Goal: Task Accomplishment & Management: Use online tool/utility

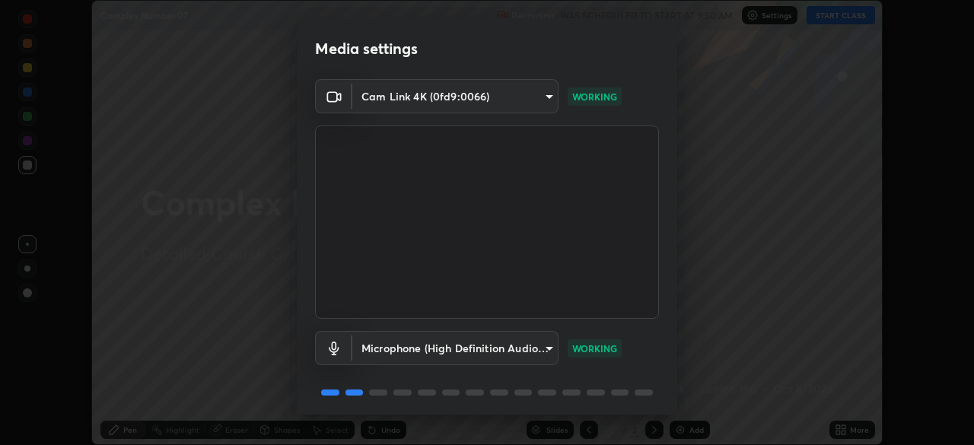
scroll to position [54, 0]
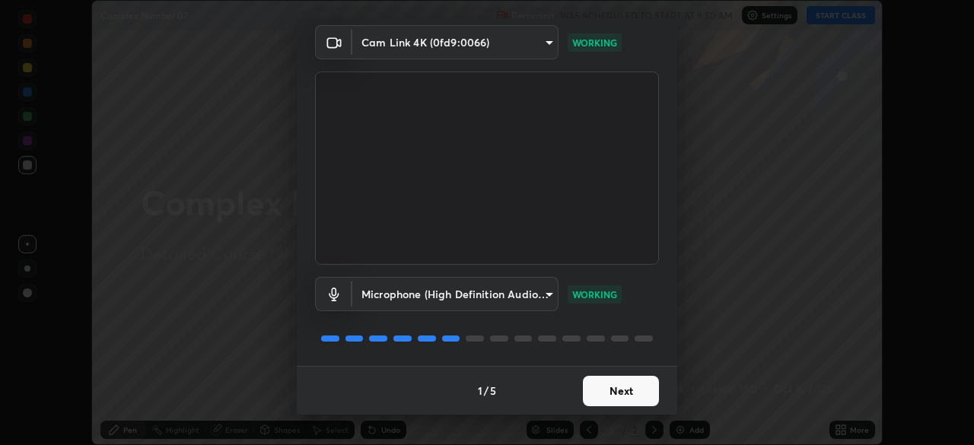
click at [629, 390] on button "Next" at bounding box center [621, 391] width 76 height 30
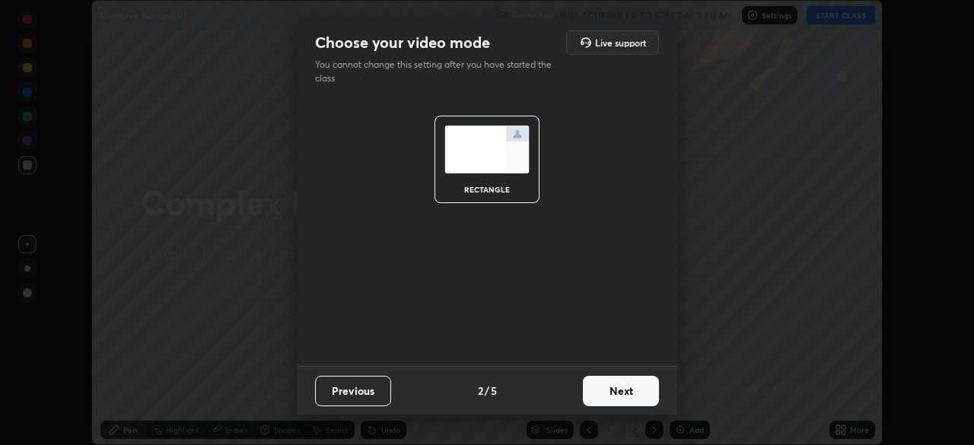
scroll to position [0, 0]
click at [629, 390] on button "Next" at bounding box center [621, 391] width 76 height 30
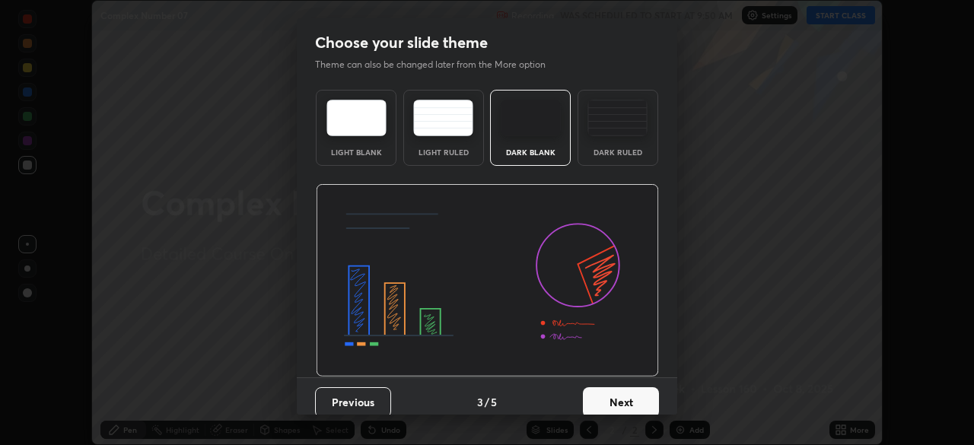
click at [629, 393] on button "Next" at bounding box center [621, 402] width 76 height 30
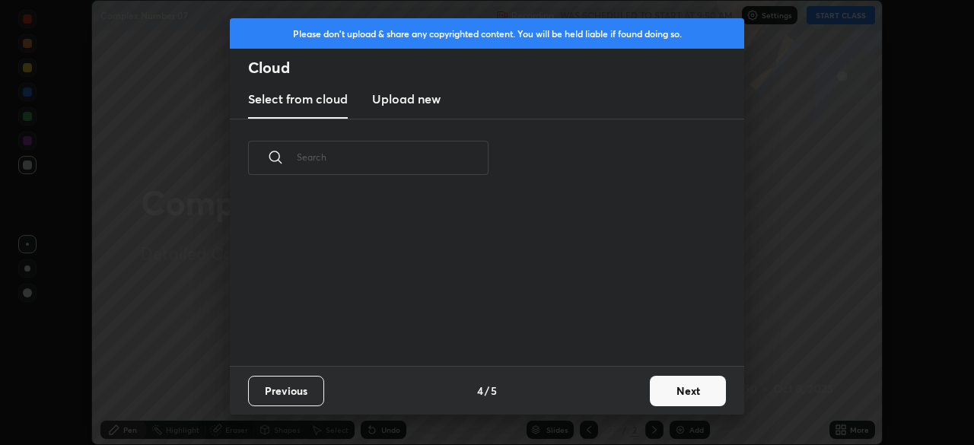
scroll to position [169, 489]
click at [680, 383] on button "Next" at bounding box center [688, 391] width 76 height 30
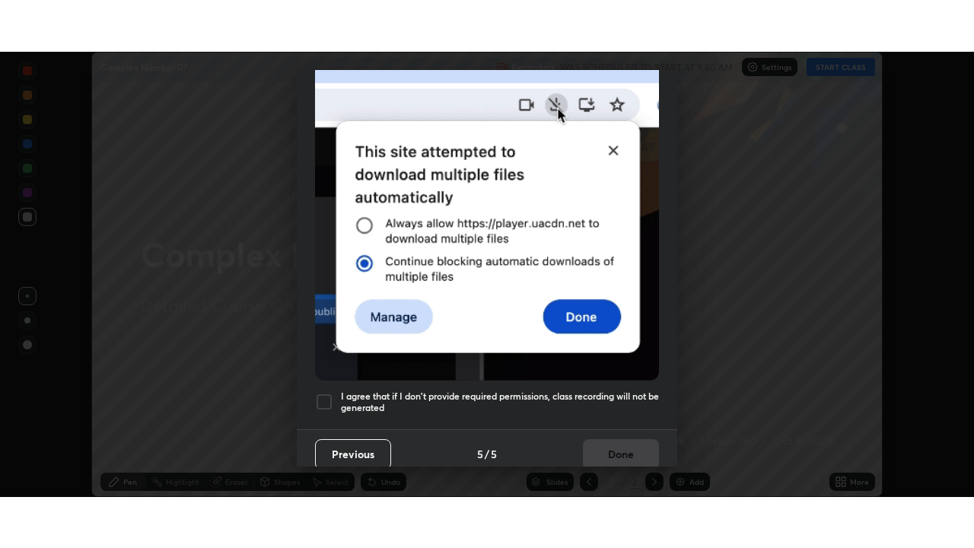
scroll to position [365, 0]
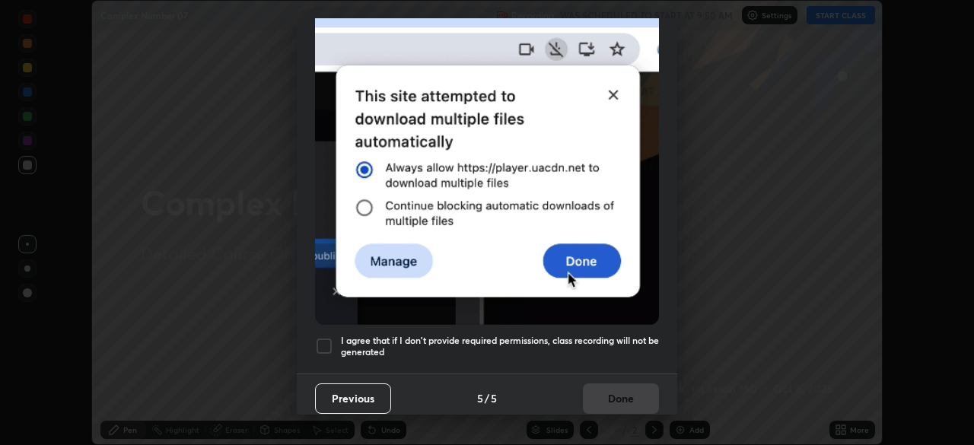
click at [321, 345] on div at bounding box center [324, 346] width 18 height 18
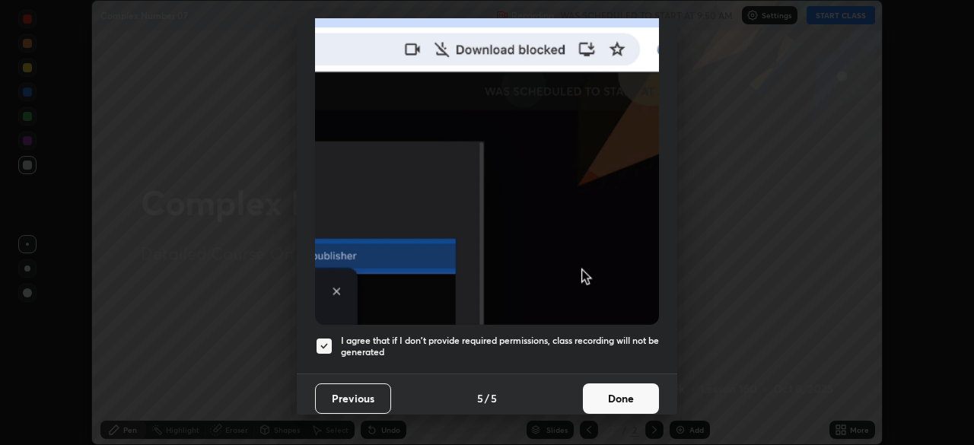
click at [594, 384] on button "Done" at bounding box center [621, 399] width 76 height 30
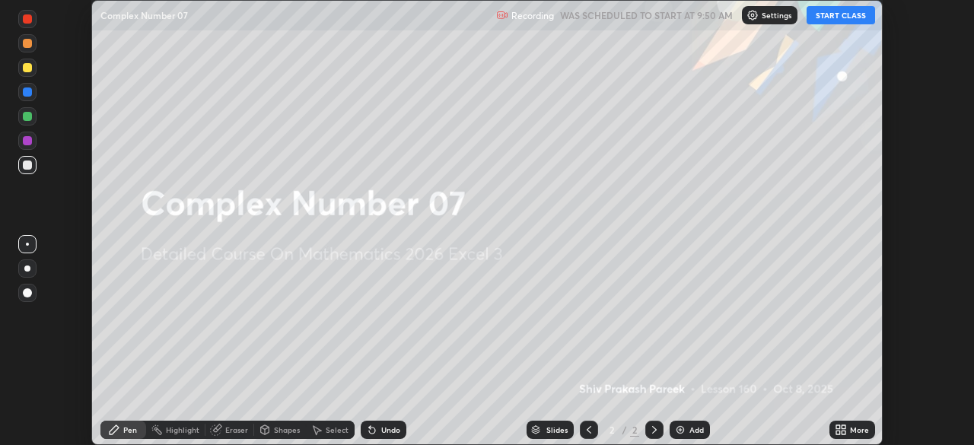
click at [842, 13] on button "START CLASS" at bounding box center [841, 15] width 68 height 18
click at [701, 426] on div "Add" at bounding box center [697, 430] width 14 height 8
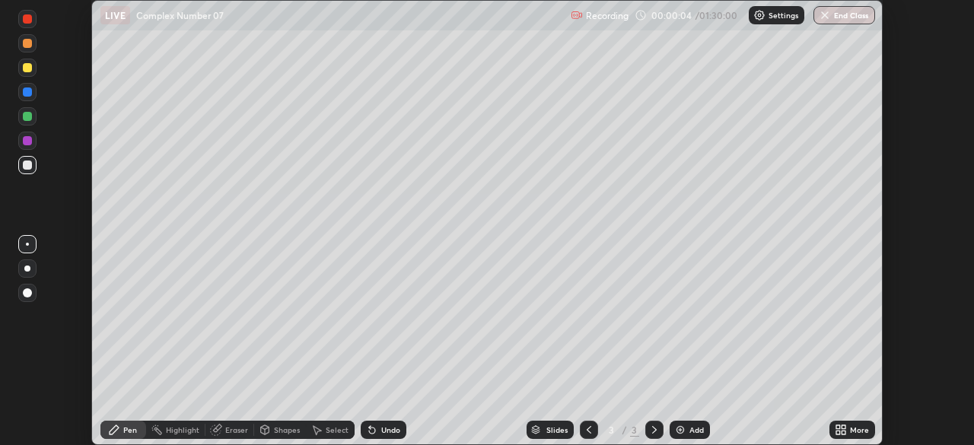
click at [852, 434] on div "More" at bounding box center [859, 430] width 19 height 8
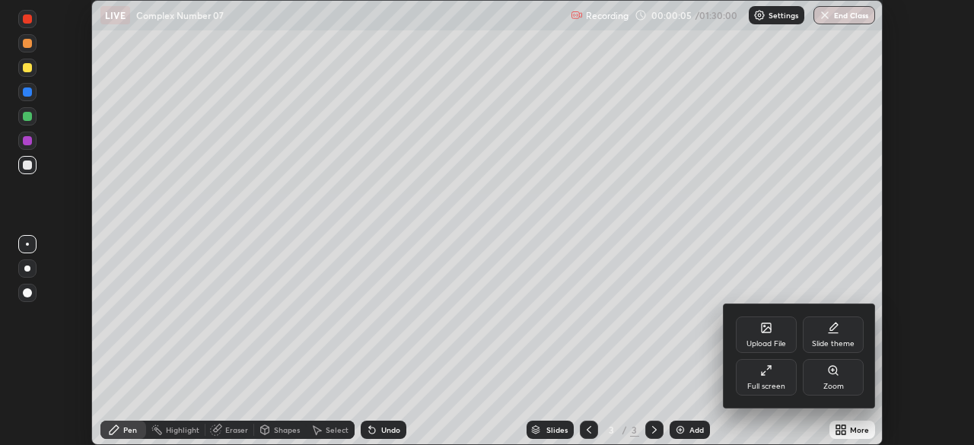
click at [830, 340] on div "Slide theme" at bounding box center [833, 344] width 43 height 8
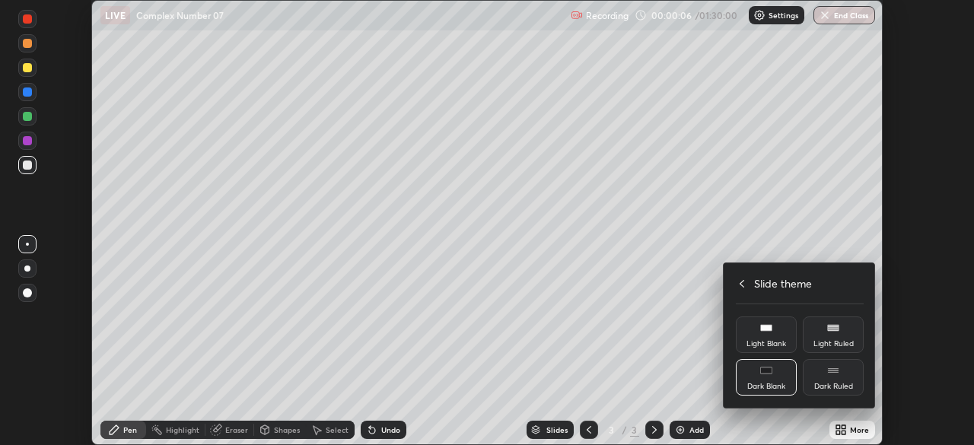
click at [830, 348] on div "Light Ruled" at bounding box center [834, 344] width 40 height 8
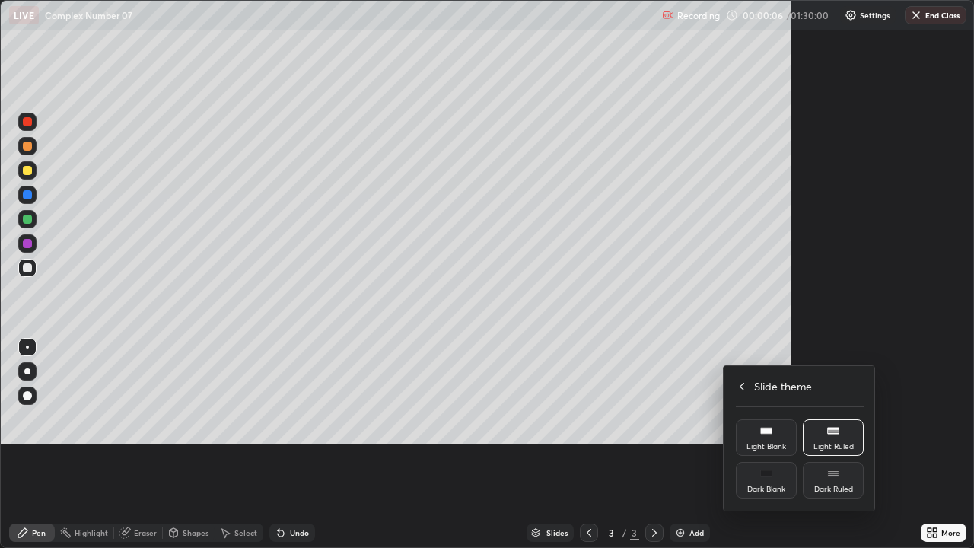
scroll to position [548, 974]
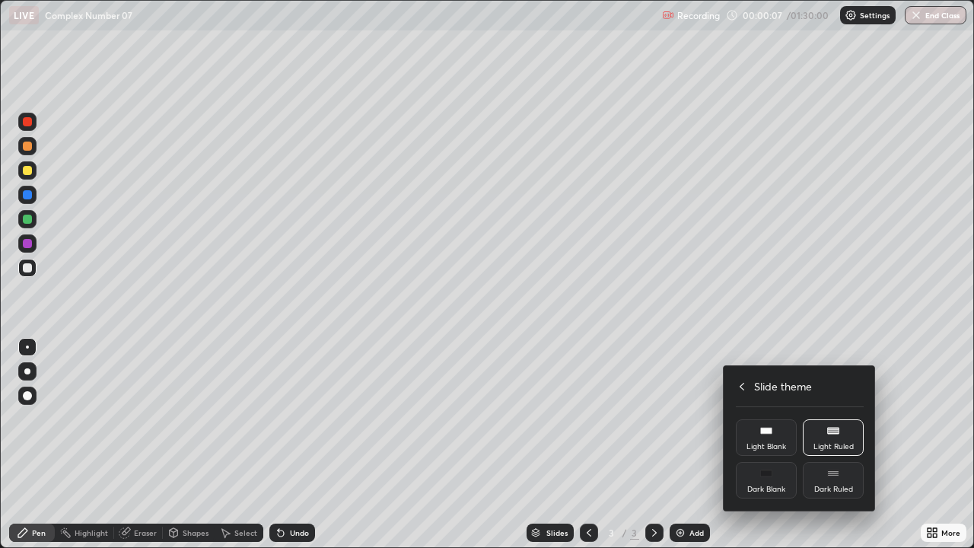
click at [829, 444] on div "Dark Ruled" at bounding box center [833, 490] width 39 height 8
click at [709, 444] on div at bounding box center [487, 274] width 974 height 548
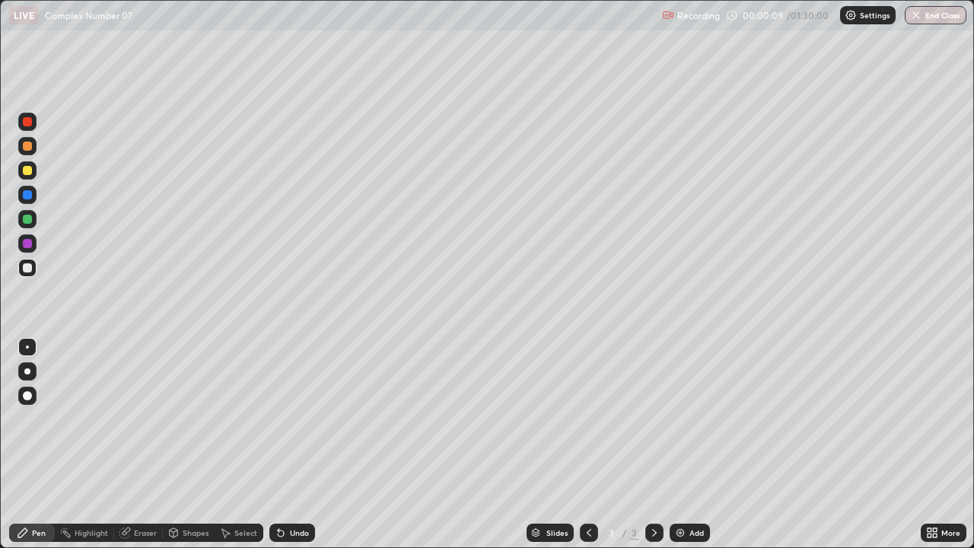
click at [702, 444] on div "Add" at bounding box center [690, 533] width 40 height 18
click at [27, 220] on div at bounding box center [27, 219] width 9 height 9
click at [30, 266] on div at bounding box center [27, 267] width 9 height 9
click at [28, 217] on div at bounding box center [27, 219] width 9 height 9
click at [27, 267] on div at bounding box center [27, 267] width 9 height 9
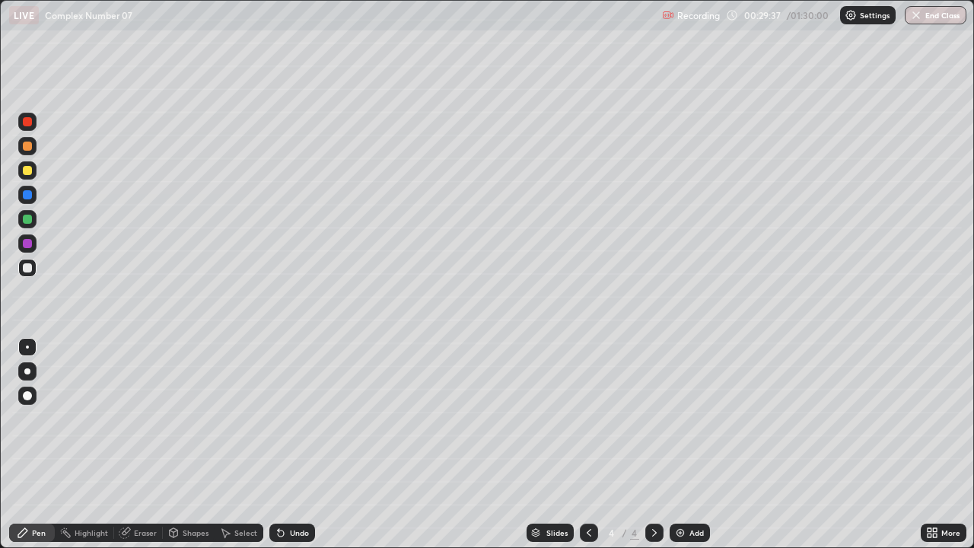
click at [692, 444] on div "Add" at bounding box center [697, 533] width 14 height 8
click at [588, 444] on icon at bounding box center [589, 533] width 12 height 12
click at [653, 444] on icon at bounding box center [654, 533] width 12 height 12
click at [692, 444] on div "Add" at bounding box center [697, 533] width 14 height 8
click at [690, 444] on div "Add" at bounding box center [697, 533] width 14 height 8
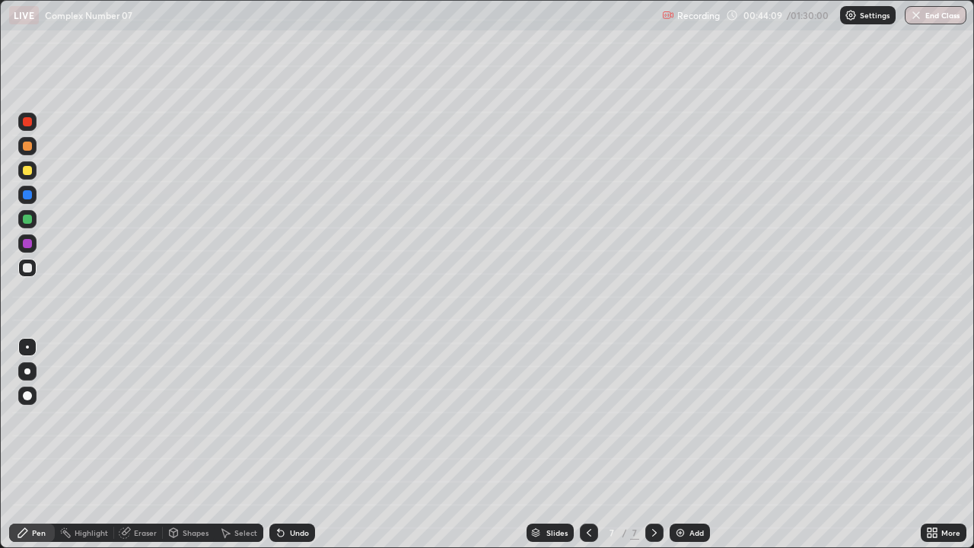
click at [30, 216] on div at bounding box center [27, 219] width 9 height 9
click at [677, 444] on img at bounding box center [680, 533] width 12 height 12
click at [232, 444] on div "Select" at bounding box center [239, 533] width 49 height 18
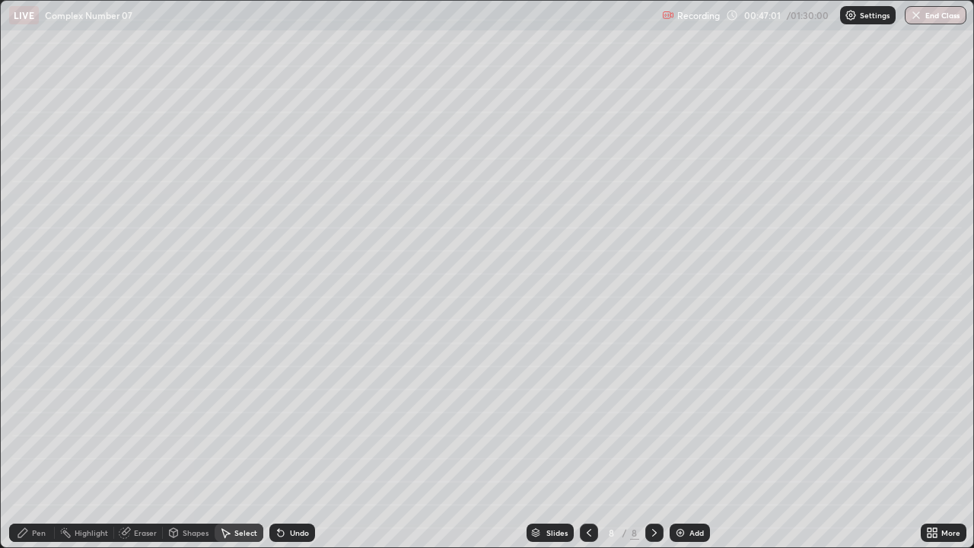
click at [301, 444] on div "Undo" at bounding box center [299, 533] width 19 height 8
click at [302, 444] on div "Undo" at bounding box center [299, 533] width 19 height 8
click at [303, 444] on div "Undo" at bounding box center [299, 533] width 19 height 8
click at [569, 158] on div "0 ° Undo Copy Duplicate Duplicate to new slide Delete" at bounding box center [487, 274] width 973 height 546
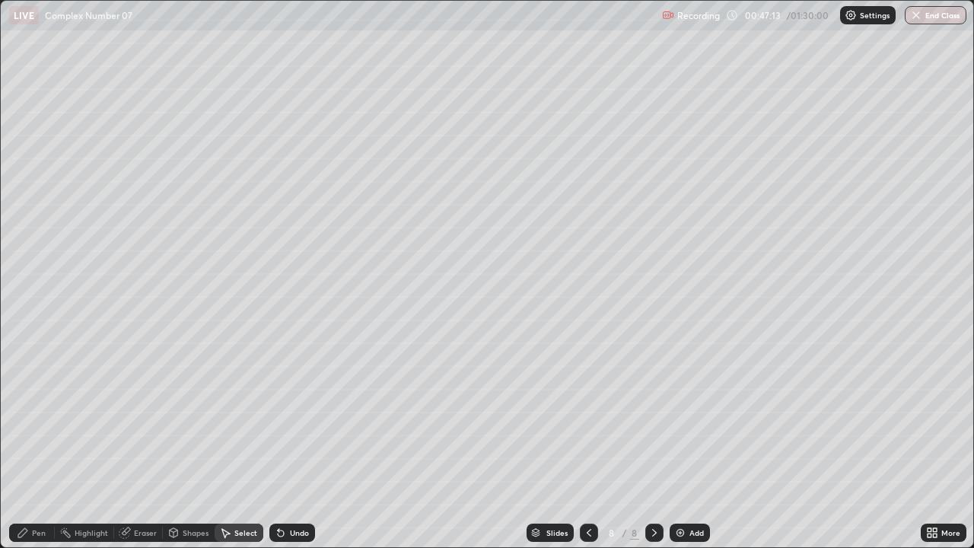
click at [38, 444] on div "Pen" at bounding box center [39, 533] width 14 height 8
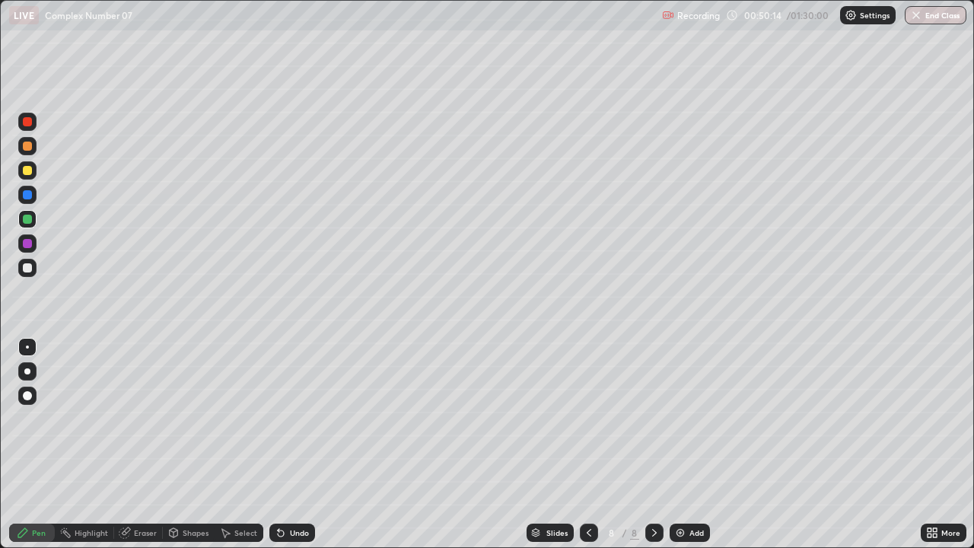
click at [693, 444] on div "Add" at bounding box center [697, 533] width 14 height 8
click at [697, 444] on div "Add" at bounding box center [697, 533] width 14 height 8
click at [690, 444] on div "Add" at bounding box center [697, 533] width 14 height 8
click at [588, 444] on icon at bounding box center [589, 533] width 12 height 12
click at [30, 167] on div at bounding box center [27, 170] width 9 height 9
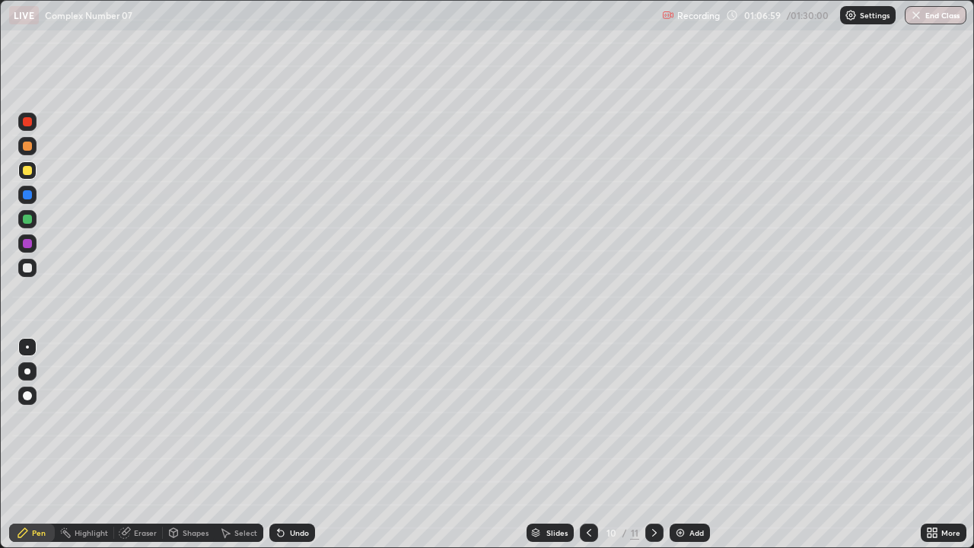
click at [242, 444] on div "Select" at bounding box center [245, 533] width 23 height 8
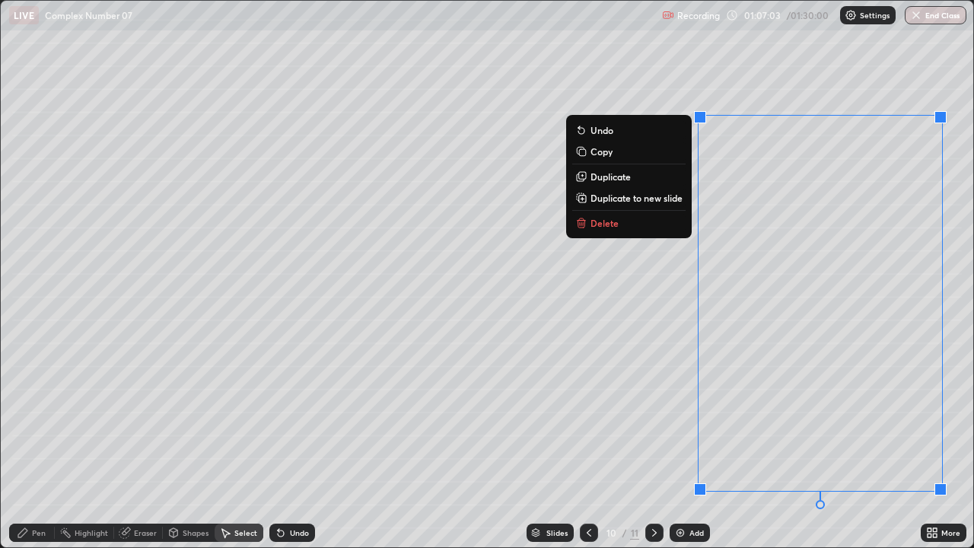
click at [632, 199] on p "Duplicate to new slide" at bounding box center [637, 198] width 92 height 12
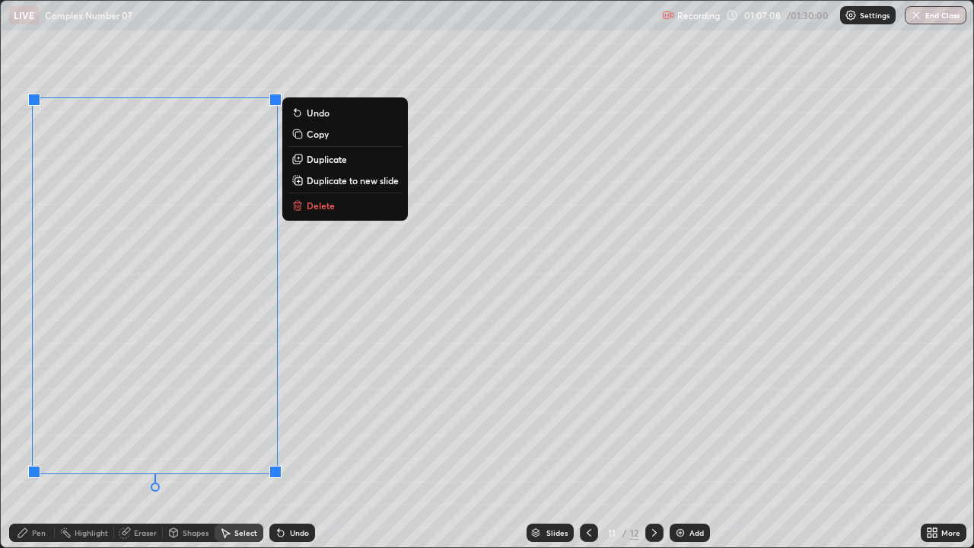
click at [324, 392] on div "0 ° Undo Copy Duplicate Duplicate to new slide Delete" at bounding box center [487, 274] width 973 height 546
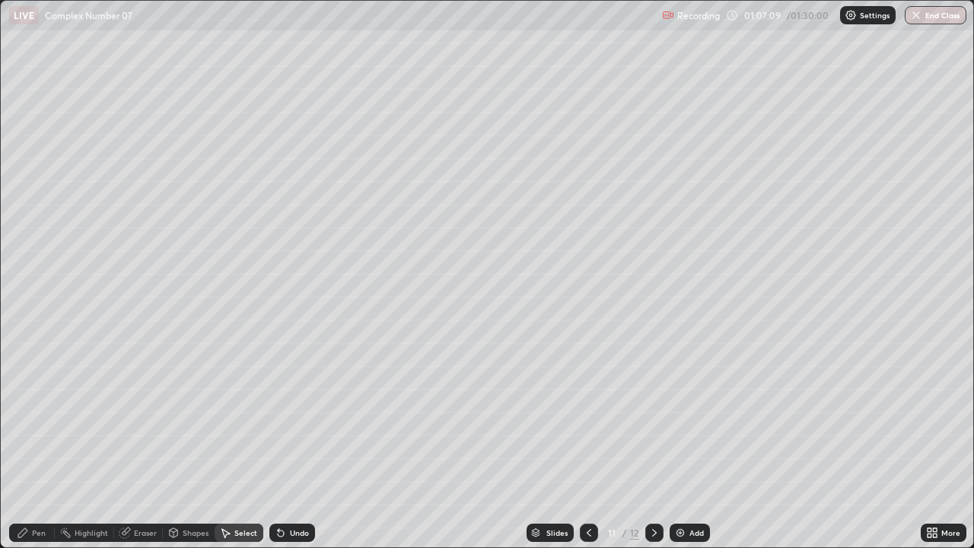
click at [42, 444] on div "Pen" at bounding box center [32, 533] width 46 height 18
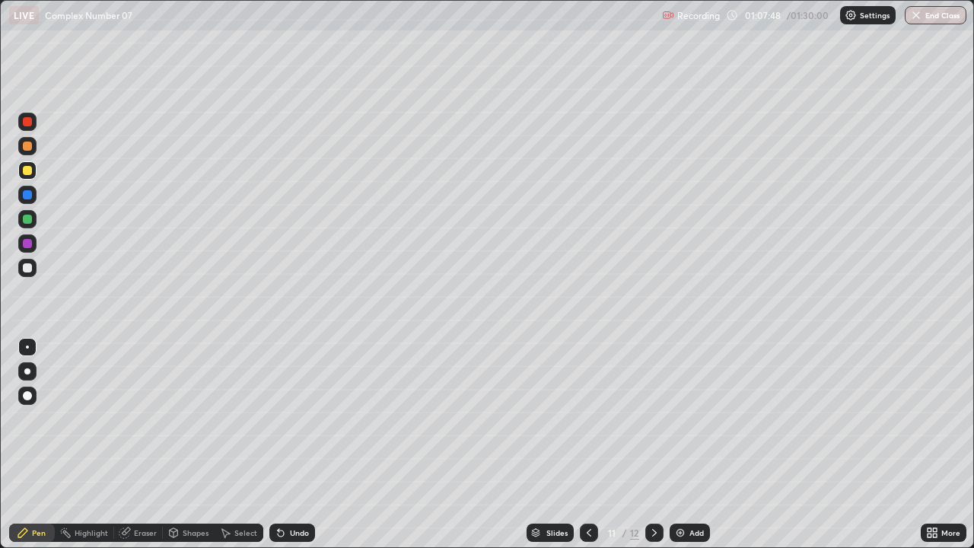
click at [28, 269] on div at bounding box center [27, 267] width 9 height 9
click at [304, 444] on div "Undo" at bounding box center [292, 533] width 46 height 18
click at [299, 444] on div "Undo" at bounding box center [292, 533] width 46 height 18
click at [298, 444] on div "Undo" at bounding box center [299, 533] width 19 height 8
click at [653, 444] on icon at bounding box center [654, 533] width 5 height 8
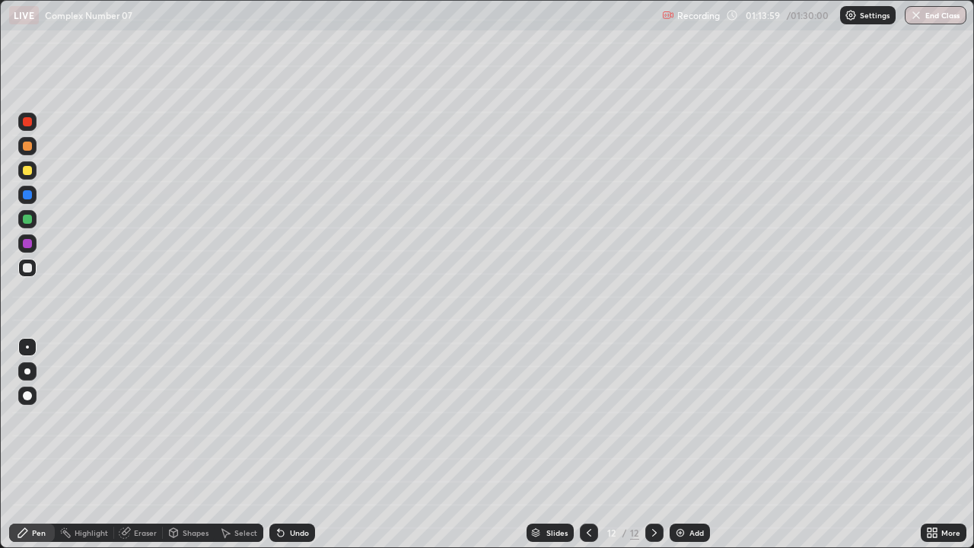
click at [21, 214] on div at bounding box center [27, 219] width 18 height 18
click at [30, 268] on div at bounding box center [27, 267] width 9 height 9
click at [27, 219] on div at bounding box center [27, 219] width 9 height 9
click at [284, 444] on icon at bounding box center [281, 533] width 12 height 12
click at [28, 268] on div at bounding box center [27, 267] width 9 height 9
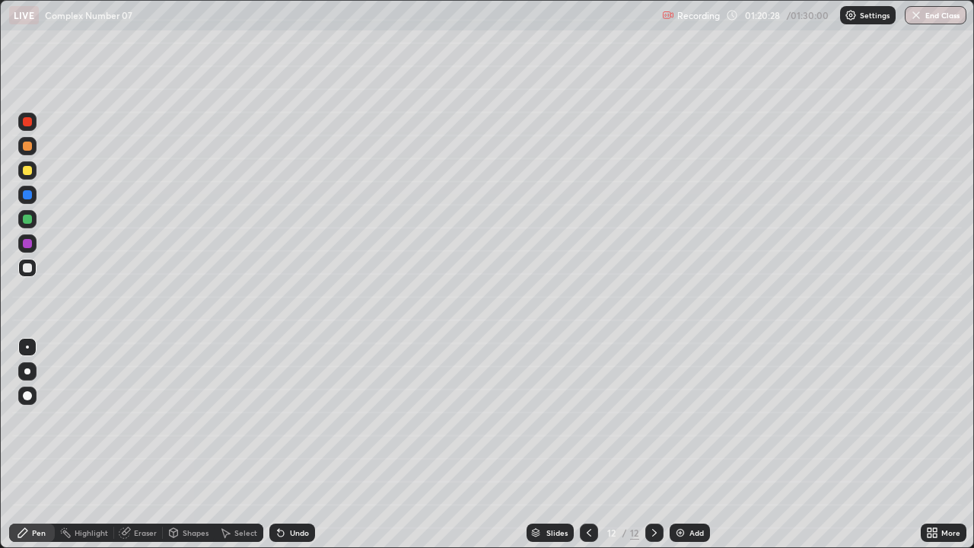
click at [27, 218] on div at bounding box center [27, 219] width 9 height 9
click at [919, 17] on img "button" at bounding box center [917, 15] width 12 height 12
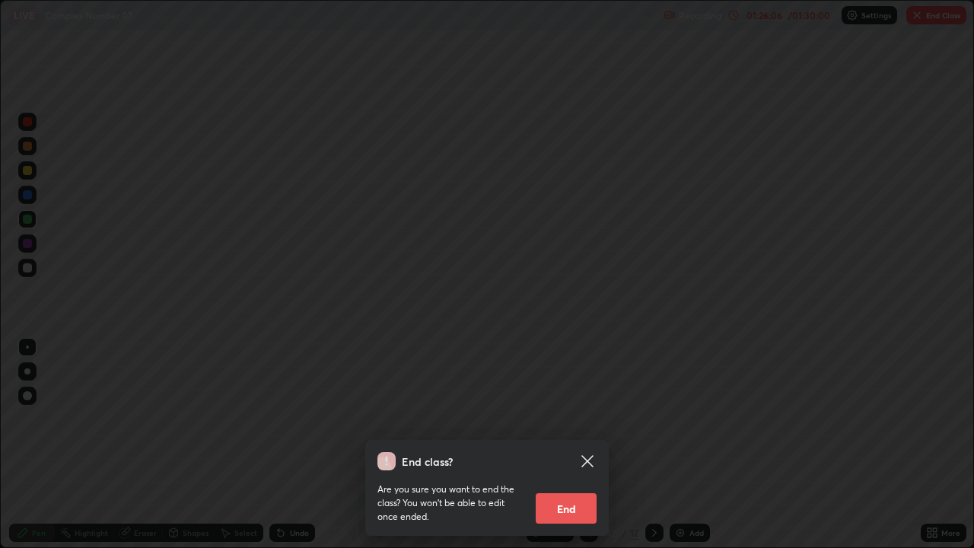
click at [572, 444] on button "End" at bounding box center [566, 508] width 61 height 30
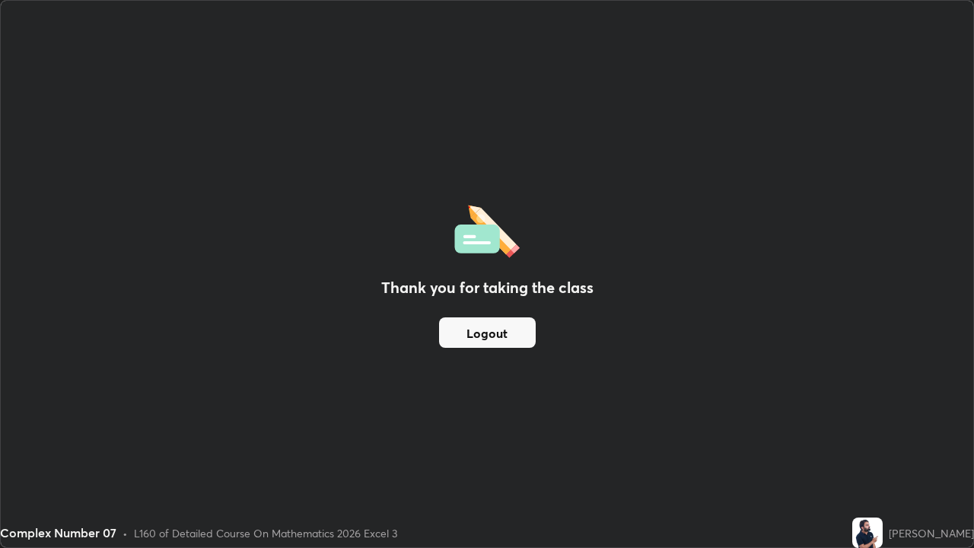
click at [524, 336] on button "Logout" at bounding box center [487, 332] width 97 height 30
click at [524, 337] on button "Logout" at bounding box center [487, 332] width 97 height 30
